Goal: Information Seeking & Learning: Understand process/instructions

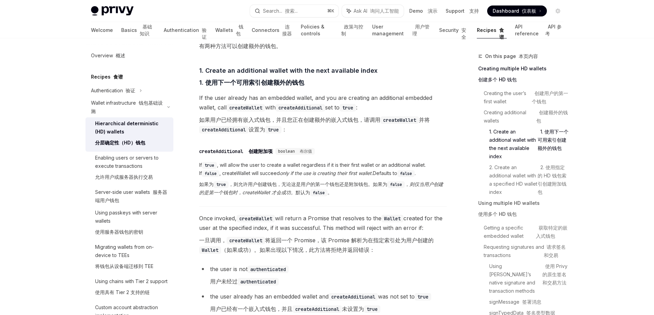
scroll to position [376, 0]
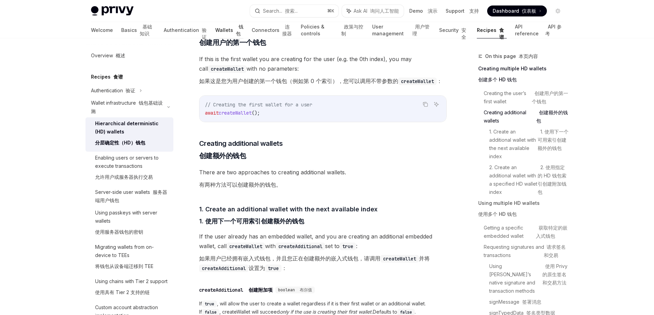
click at [215, 31] on link "Wallets 钱包" at bounding box center [229, 30] width 28 height 16
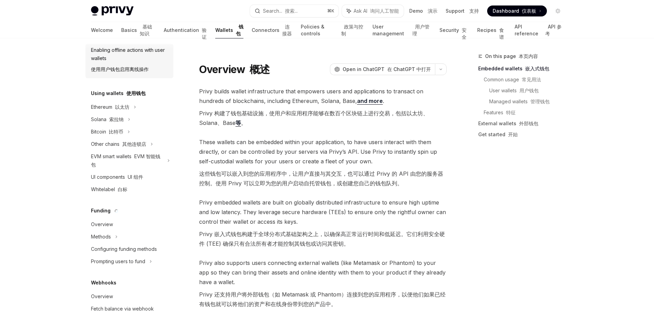
scroll to position [221, 0]
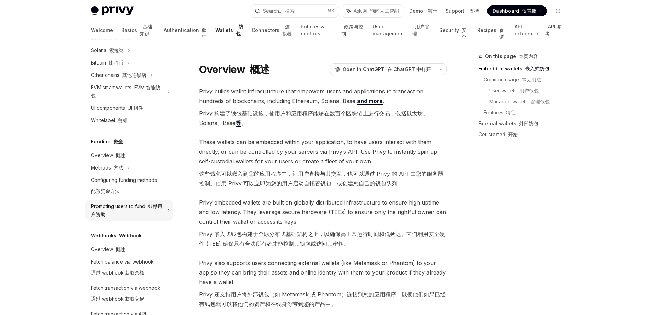
click at [127, 79] on div "Prompting users to fund 鼓励用户资助" at bounding box center [118, 75] width 55 height 8
type textarea "*"
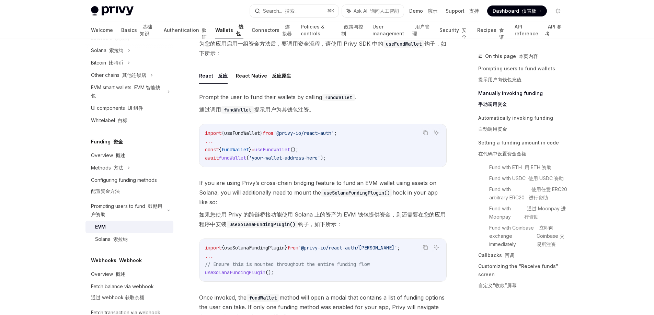
scroll to position [439, 0]
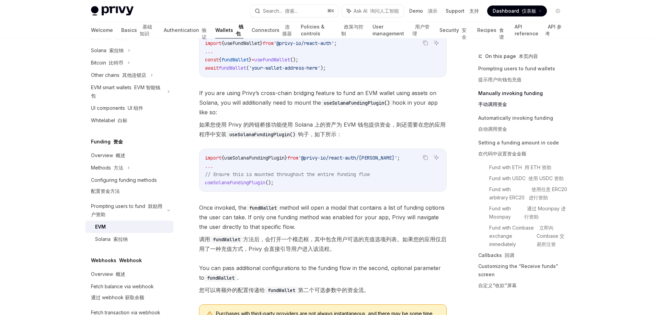
click at [242, 191] on div "import { useSolanaFundingPlugin } from '@privy-io/react-auth/solana' ; ... // E…" at bounding box center [322, 170] width 247 height 43
click at [259, 157] on span "useSolanaFundingPlugin" at bounding box center [254, 158] width 60 height 6
copy span "useSolanaFundingPlugin"
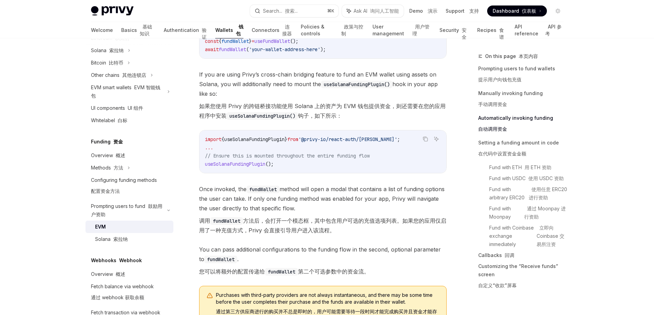
scroll to position [541, 0]
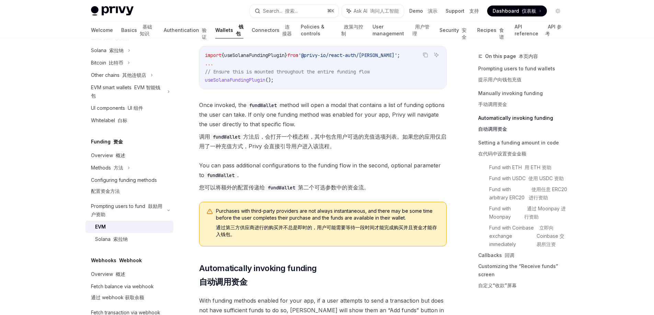
click at [226, 78] on span "useSolanaFundingPlugin" at bounding box center [235, 80] width 60 height 6
copy span "useSolanaFundingPlugin"
click at [298, 82] on code "import { useSolanaFundingPlugin } from '@privy-io/react-auth/solana' ; ... // E…" at bounding box center [323, 67] width 236 height 33
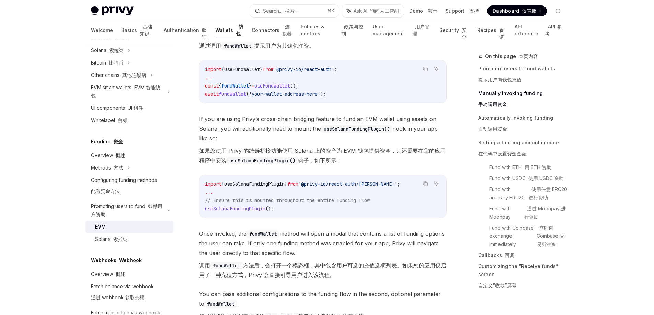
scroll to position [438, 0]
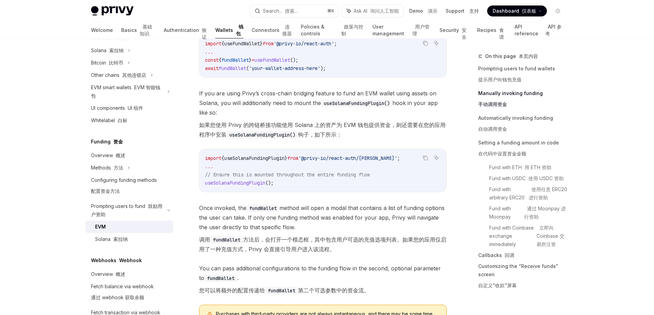
click at [252, 182] on span "useSolanaFundingPlugin" at bounding box center [235, 183] width 60 height 6
copy span "useSolanaFundingPlugin"
